Goal: Find contact information: Find contact information

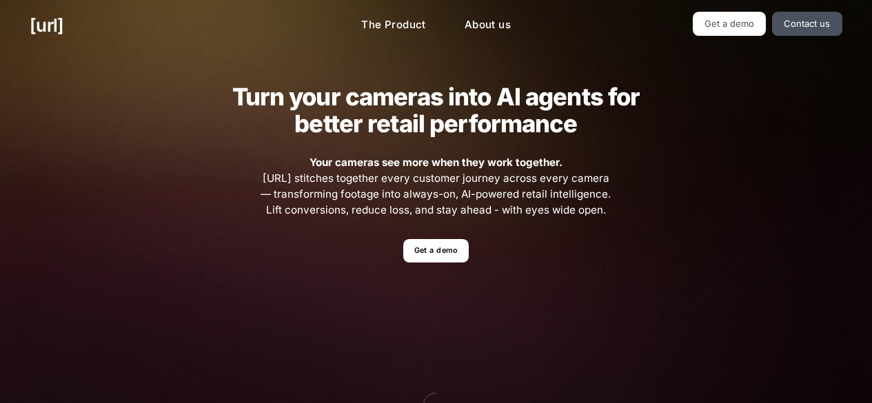
click at [363, 168] on strong "Your cameras see more when they work together." at bounding box center [436, 162] width 253 height 13
click at [447, 259] on link "Get a demo" at bounding box center [435, 251] width 65 height 24
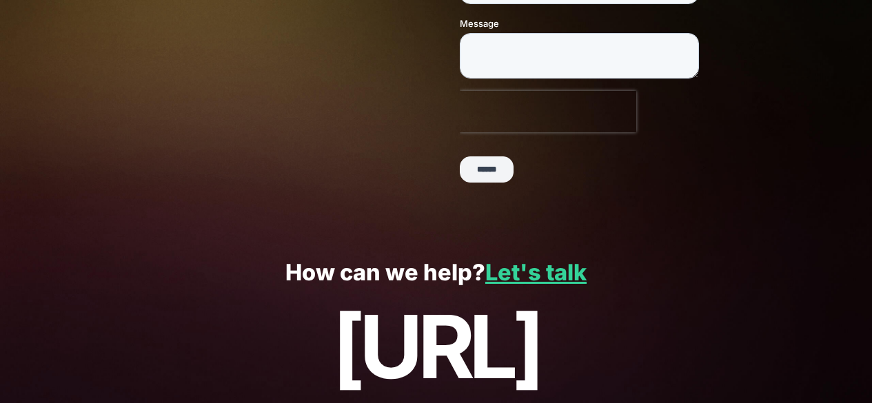
scroll to position [381, 0]
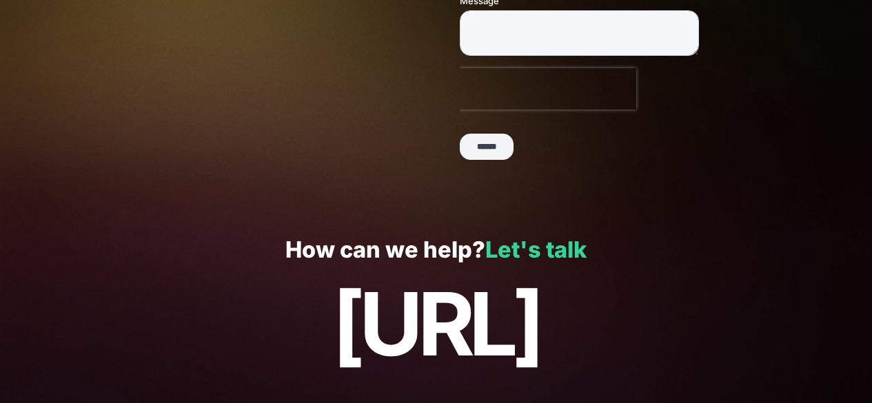
click at [540, 254] on link "Let's talk" at bounding box center [535, 249] width 101 height 27
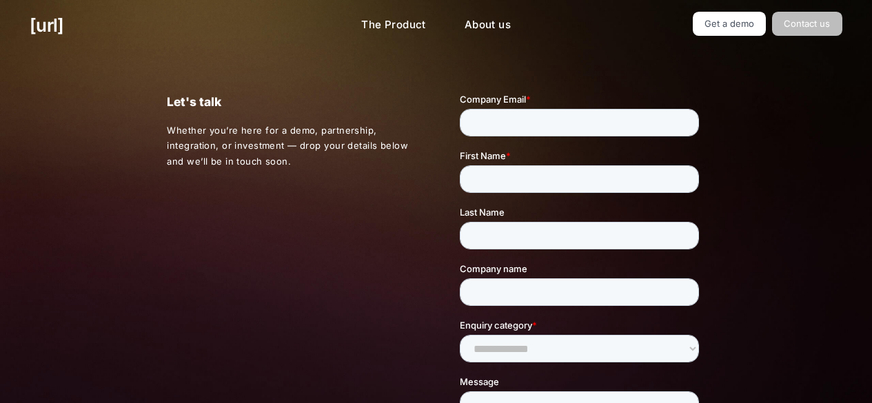
click at [829, 17] on link "Contact us" at bounding box center [807, 24] width 70 height 24
click at [63, 23] on link "[URL]" at bounding box center [47, 25] width 34 height 27
